Goal: Find specific page/section: Find specific page/section

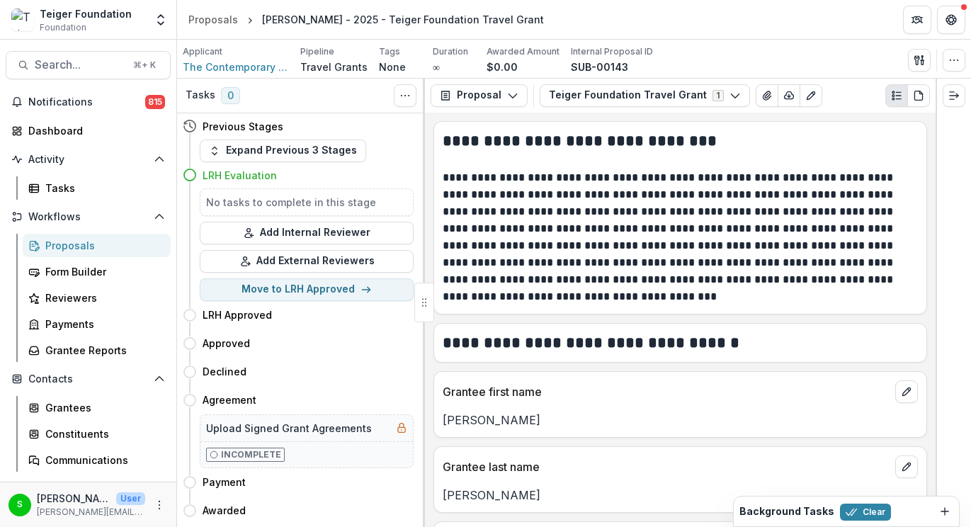
scroll to position [2434, 0]
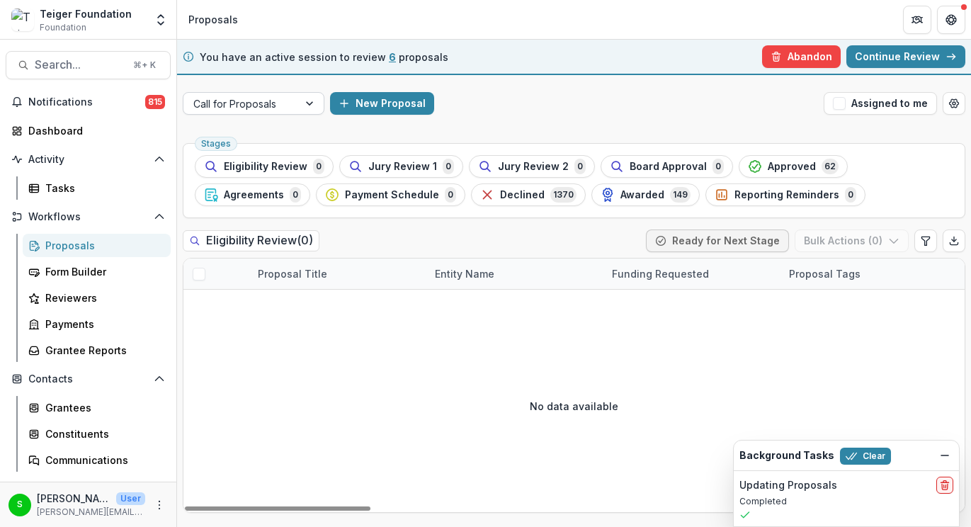
click at [256, 102] on div at bounding box center [240, 104] width 95 height 18
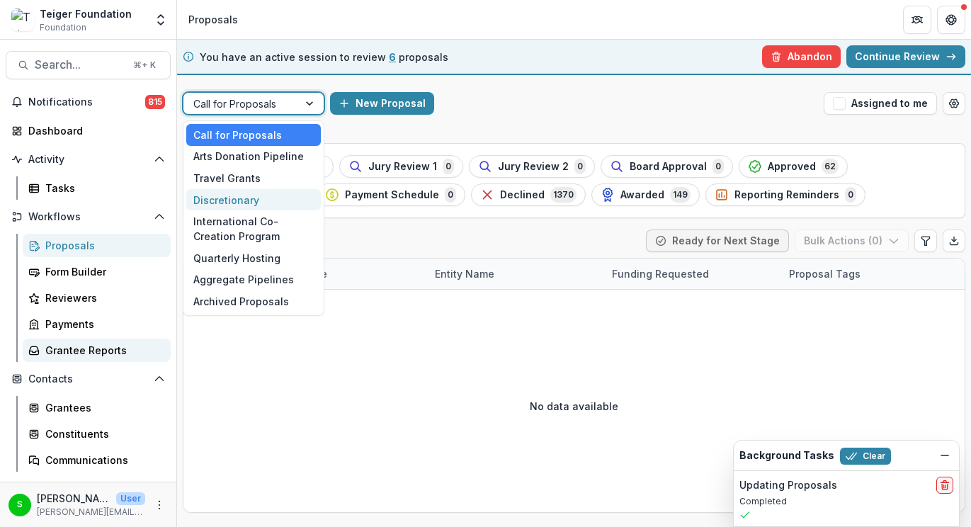
click at [92, 343] on div "Grantee Reports" at bounding box center [102, 350] width 114 height 15
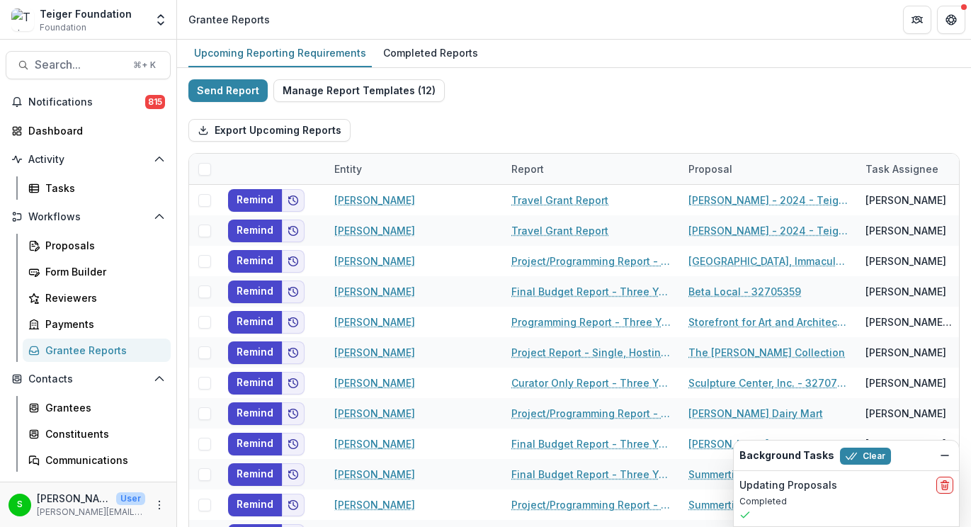
click at [546, 130] on div "Export Upcoming Reports" at bounding box center [573, 130] width 771 height 45
click at [506, 77] on div "Send Report Manage Report Templates ( 12 ) Export Upcoming Reports Entity Repor…" at bounding box center [574, 376] width 794 height 617
click at [438, 46] on div "Completed Reports" at bounding box center [430, 52] width 106 height 21
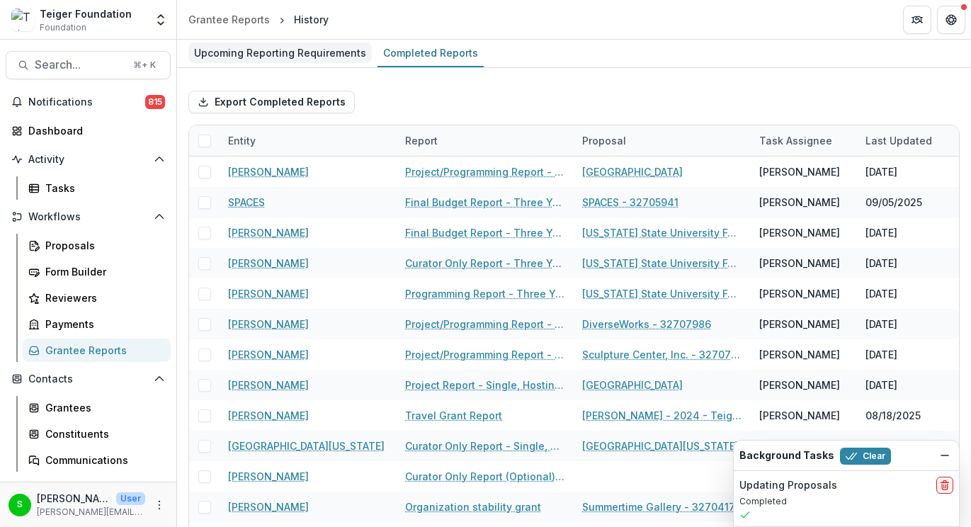
click at [343, 55] on div "Upcoming Reporting Requirements" at bounding box center [279, 52] width 183 height 21
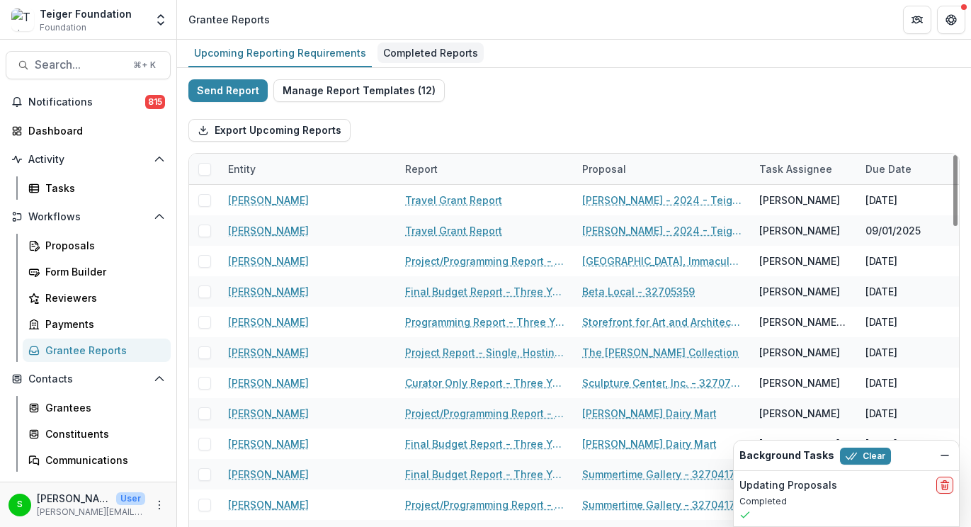
click at [409, 47] on div "Completed Reports" at bounding box center [430, 52] width 106 height 21
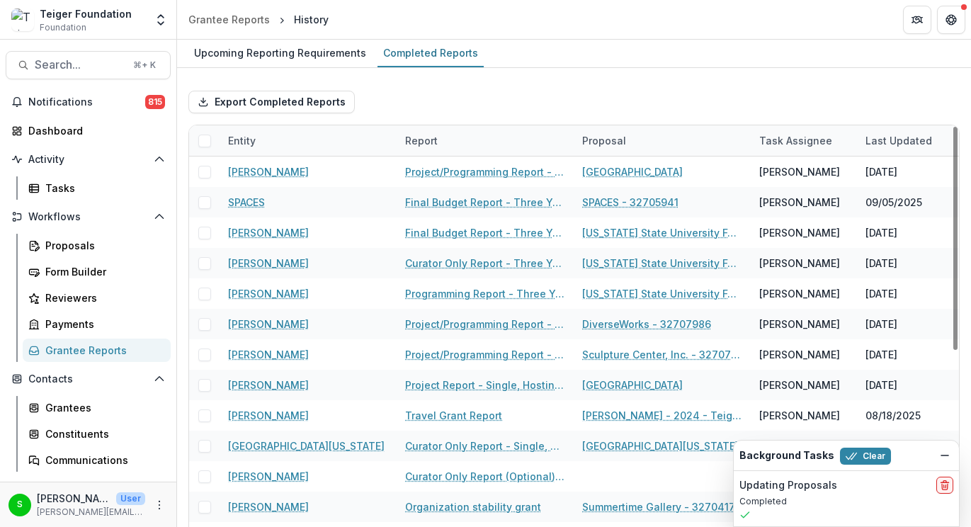
click at [289, 141] on div "Entity" at bounding box center [307, 140] width 177 height 30
click at [482, 112] on div "Export Completed Reports" at bounding box center [573, 101] width 771 height 45
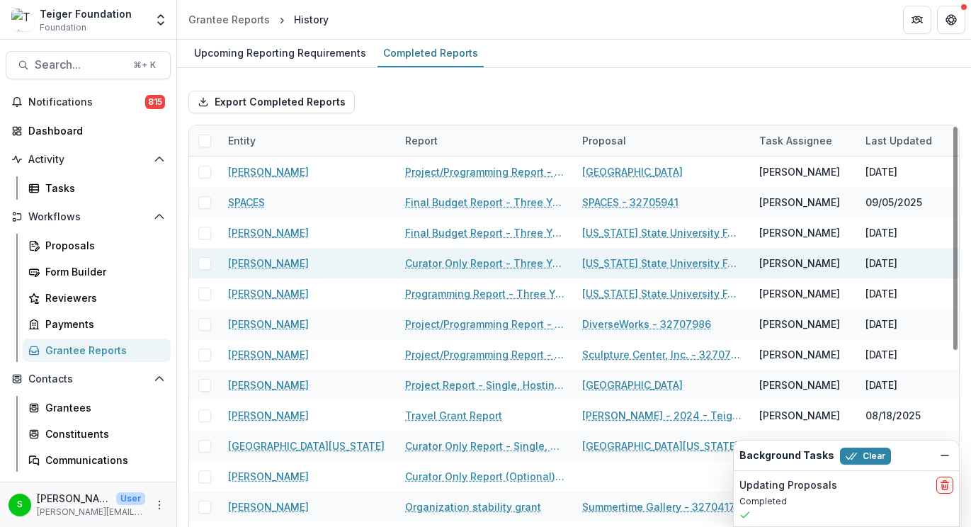
click at [477, 263] on link "Curator Only Report - Three Year" at bounding box center [485, 263] width 160 height 15
